Goal: Task Accomplishment & Management: Manage account settings

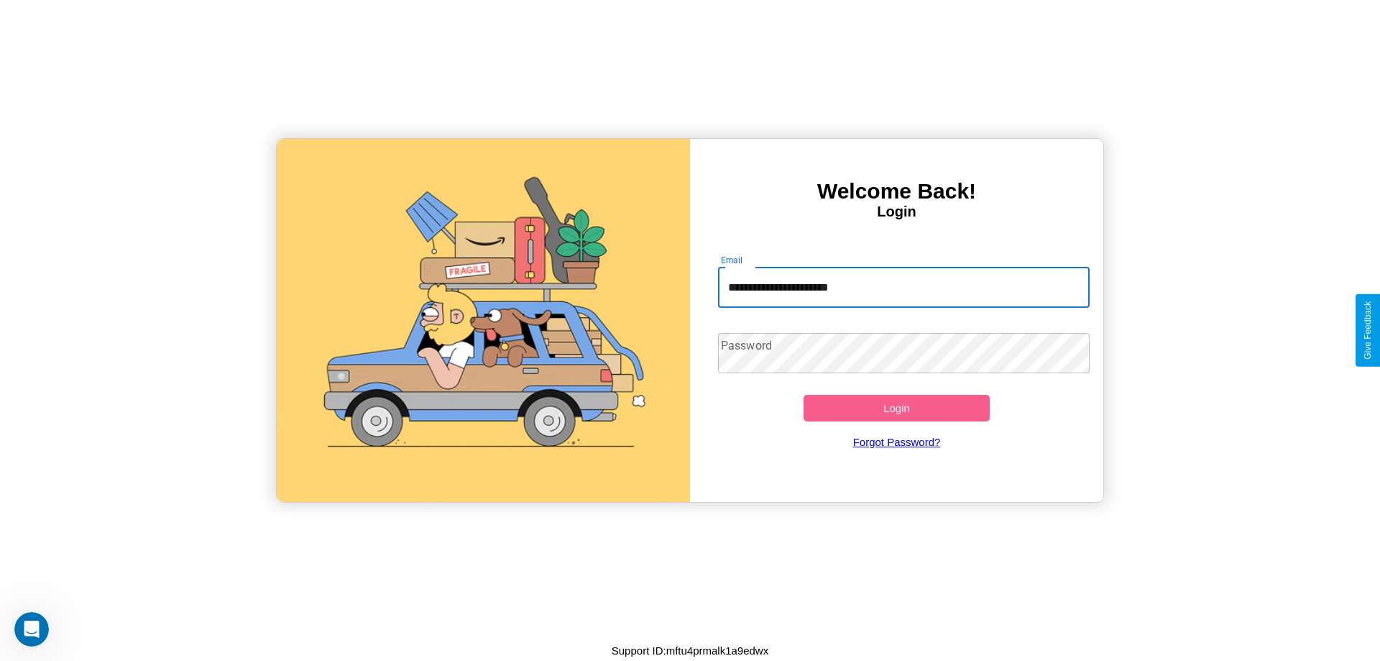
type input "**********"
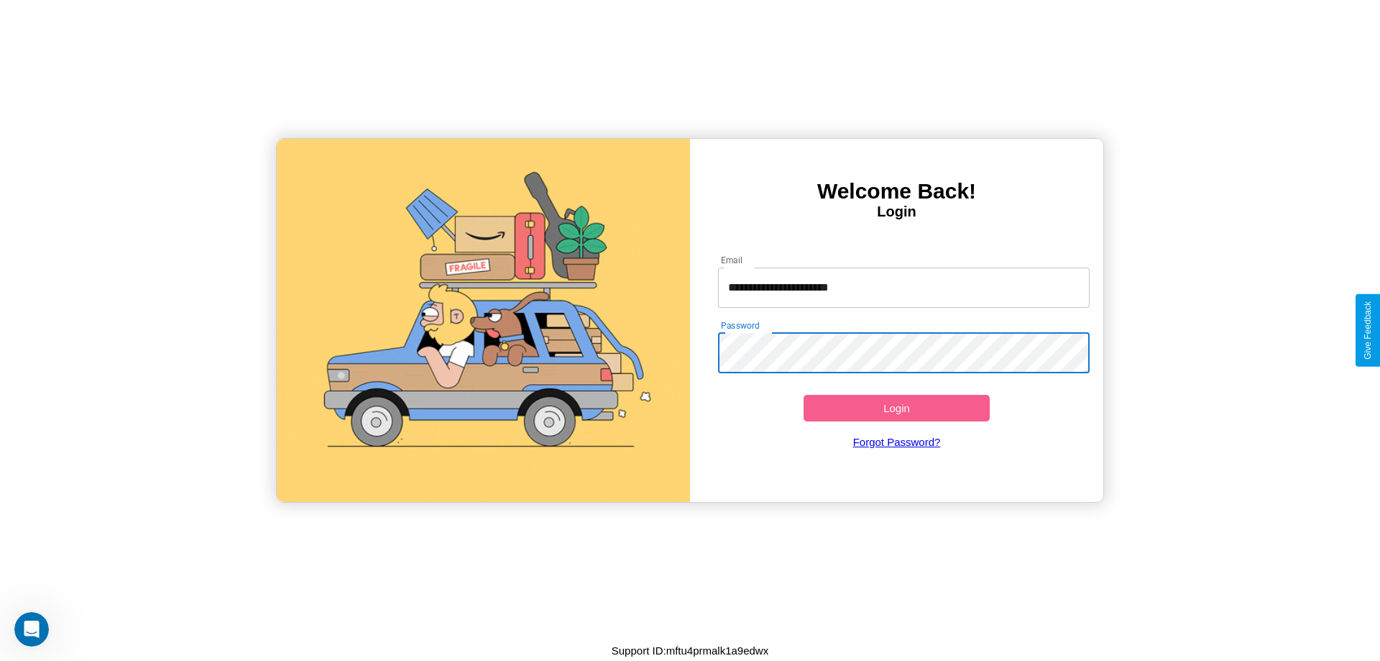
click at [896, 408] on button "Login" at bounding box center [897, 408] width 186 height 27
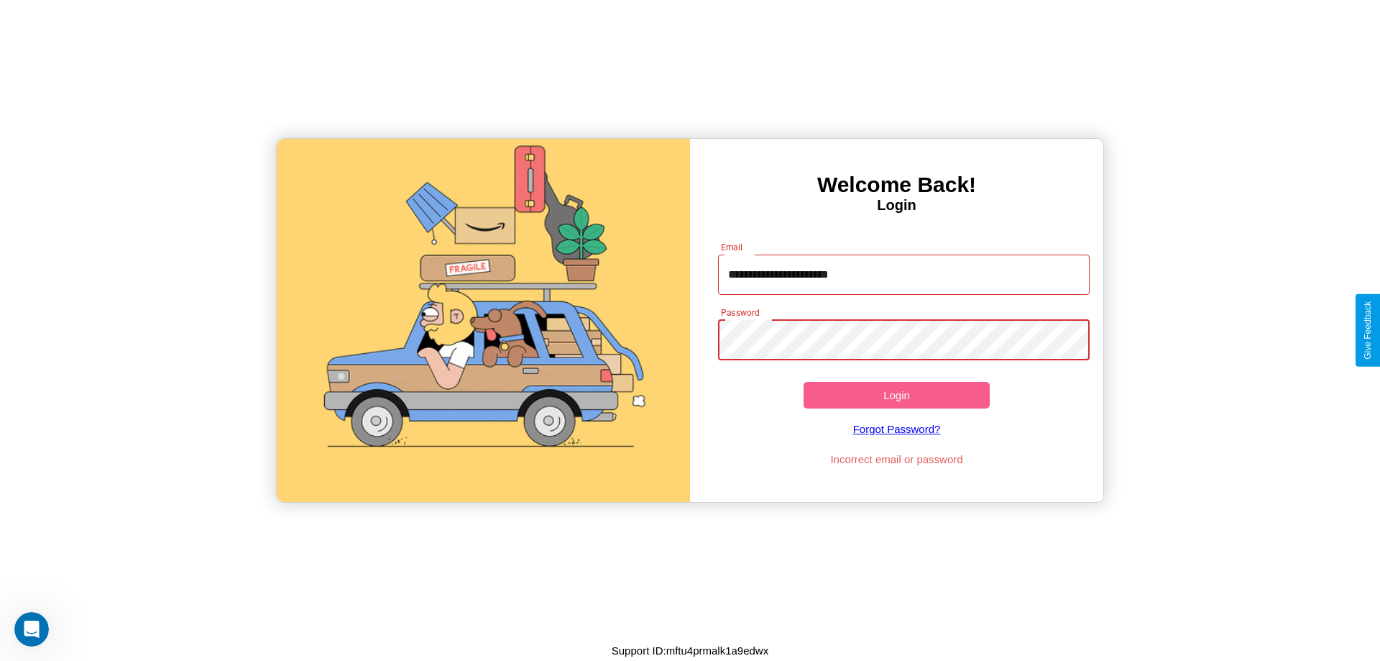
click at [896, 395] on button "Login" at bounding box center [897, 395] width 186 height 27
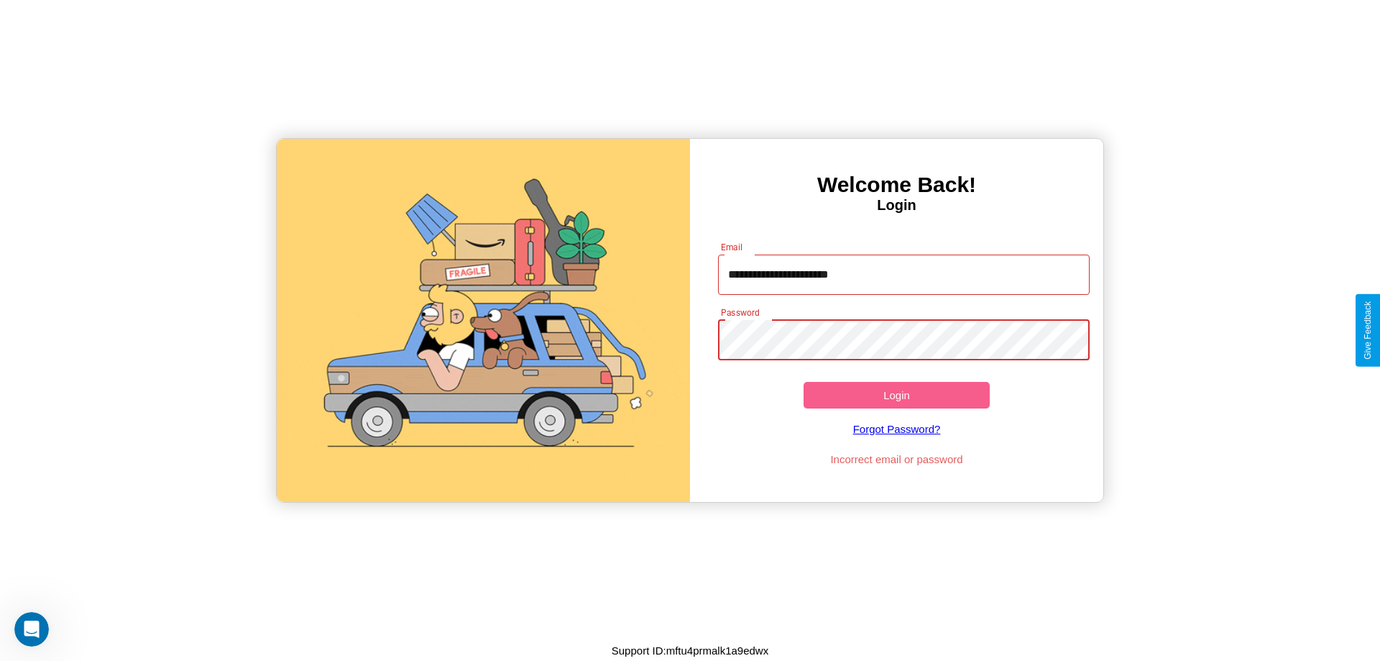
click at [896, 395] on button "Login" at bounding box center [897, 395] width 186 height 27
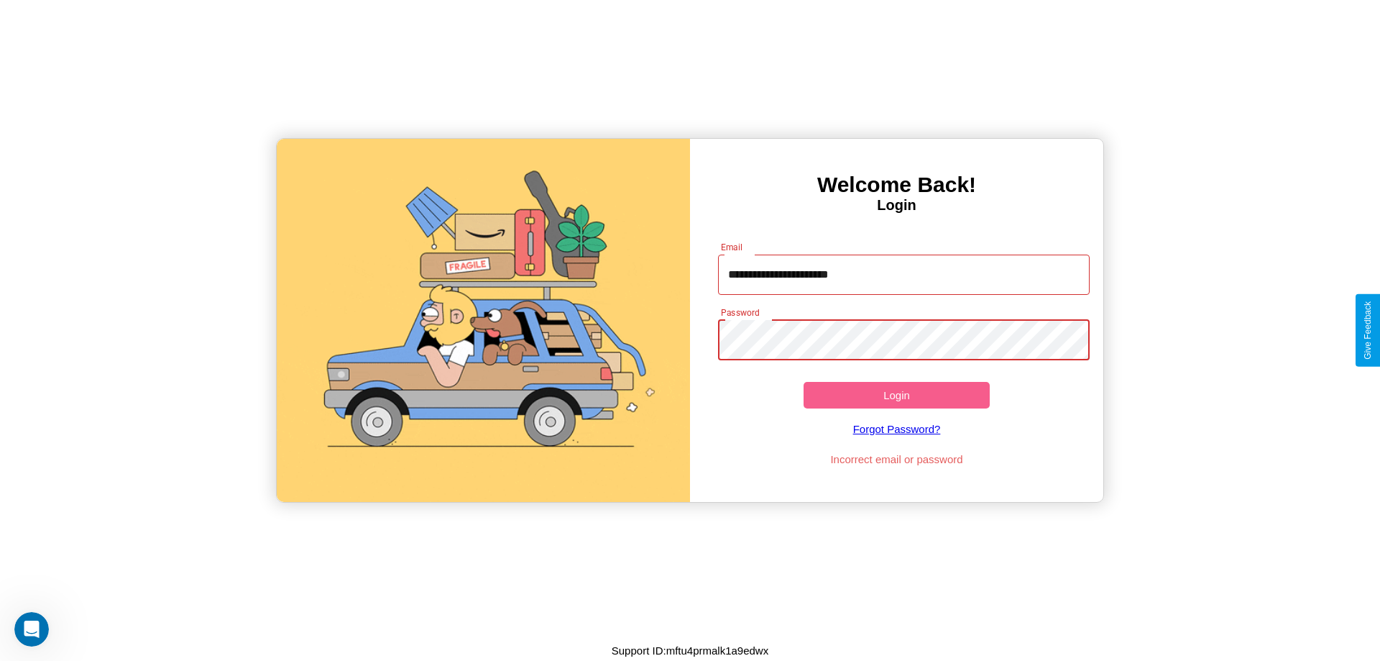
click at [896, 395] on button "Login" at bounding box center [897, 395] width 186 height 27
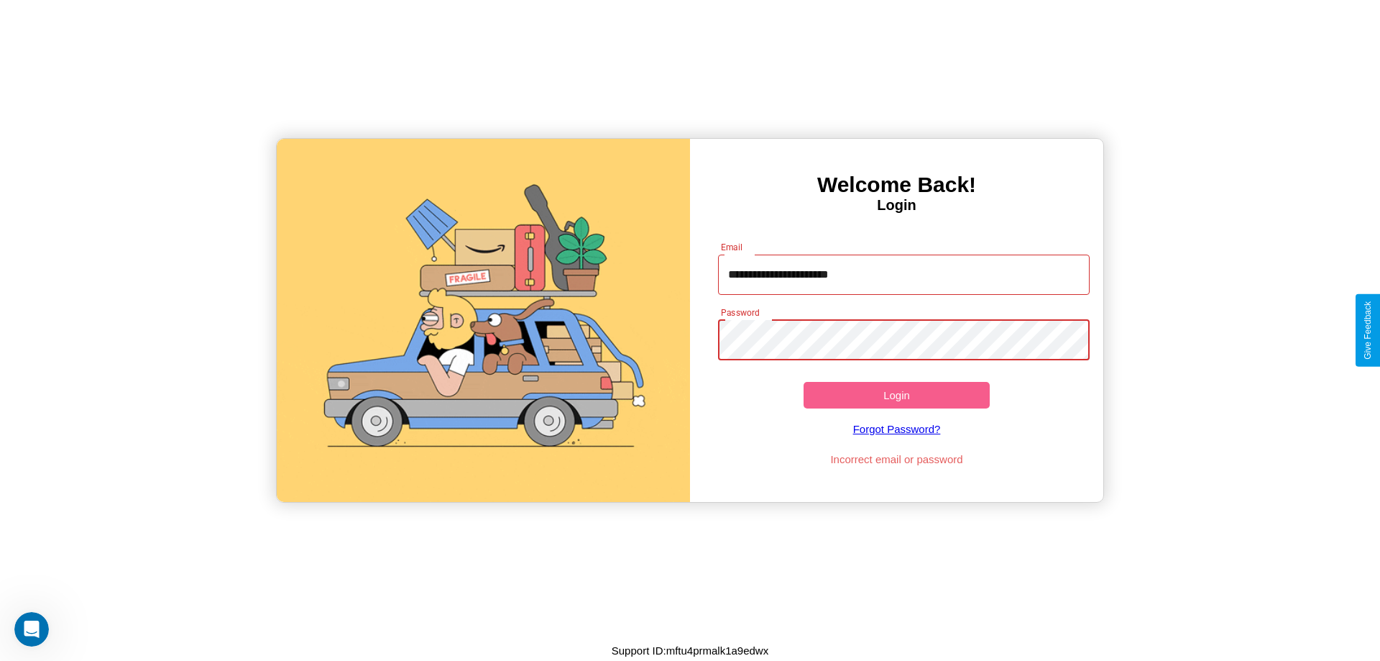
click at [896, 395] on button "Login" at bounding box center [897, 395] width 186 height 27
